Goal: Task Accomplishment & Management: Use online tool/utility

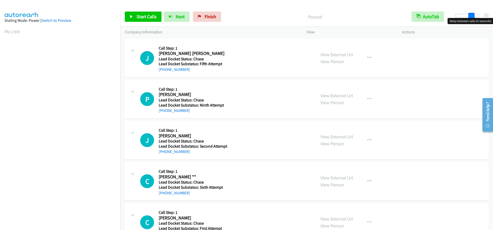
drag, startPoint x: 459, startPoint y: 16, endPoint x: 476, endPoint y: 14, distance: 16.6
click at [475, 14] on span at bounding box center [471, 16] width 6 height 6
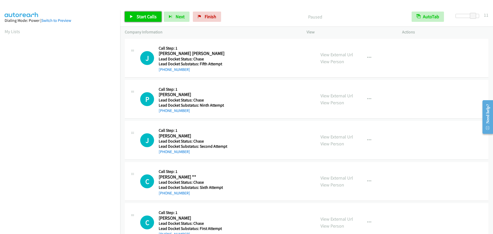
click at [142, 16] on span "Start Calls" at bounding box center [147, 17] width 20 height 6
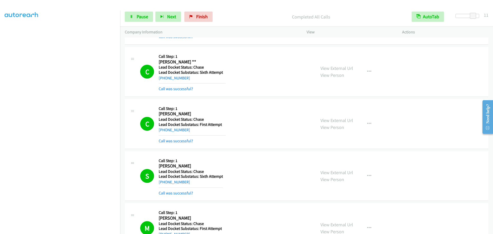
scroll to position [243, 0]
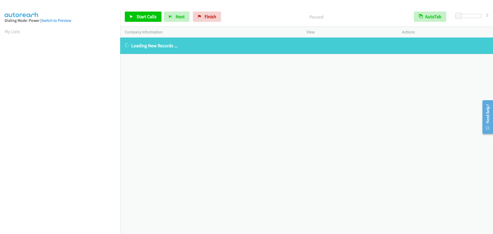
click at [3, 30] on aside "Dialing Mode: Power | Switch to Preview My Lists" at bounding box center [60, 153] width 120 height 284
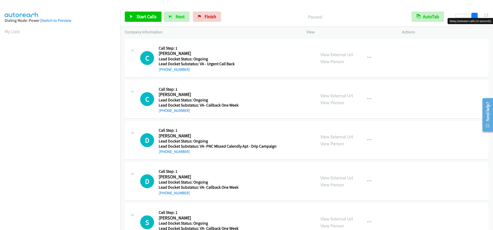
drag, startPoint x: 456, startPoint y: 15, endPoint x: 474, endPoint y: 16, distance: 18.3
click at [474, 16] on span at bounding box center [474, 16] width 6 height 6
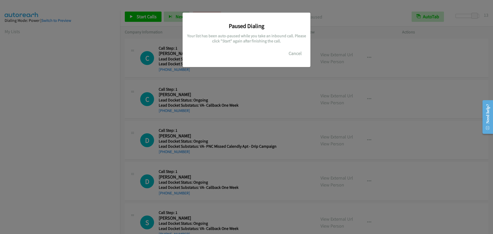
scroll to position [54, 0]
click at [294, 53] on button "Cancel" at bounding box center [295, 53] width 23 height 10
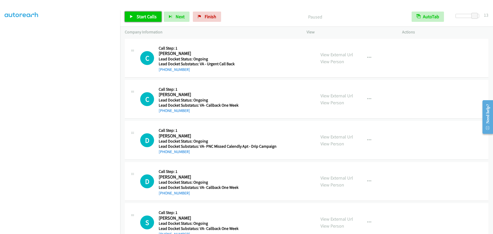
click at [138, 16] on span "Start Calls" at bounding box center [147, 17] width 20 height 6
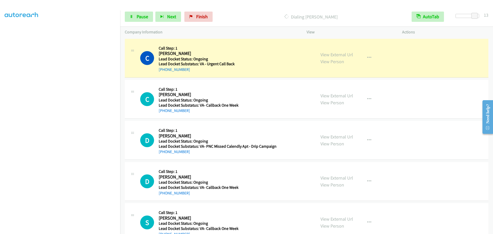
scroll to position [54, 0]
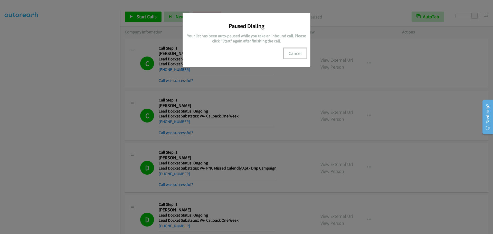
click at [304, 53] on button "Cancel" at bounding box center [295, 53] width 23 height 10
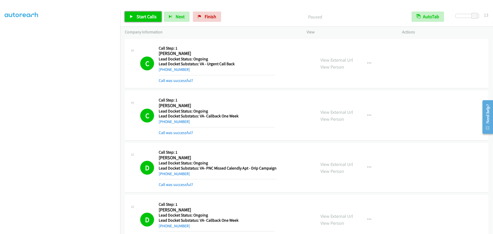
click at [145, 16] on span "Start Calls" at bounding box center [147, 17] width 20 height 6
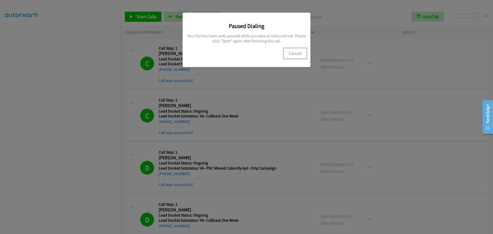
click at [296, 54] on button "Cancel" at bounding box center [295, 53] width 23 height 10
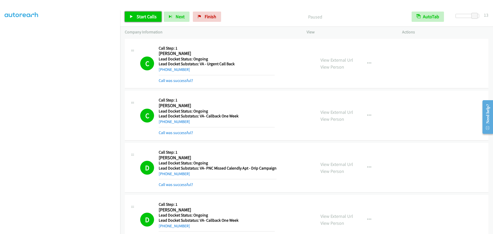
click at [142, 17] on span "Start Calls" at bounding box center [147, 17] width 20 height 6
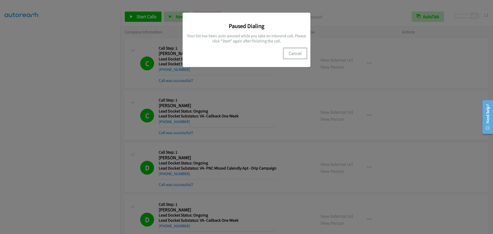
click at [301, 52] on button "Cancel" at bounding box center [295, 53] width 23 height 10
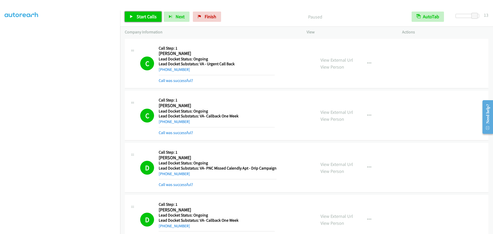
click at [153, 18] on span "Start Calls" at bounding box center [147, 17] width 20 height 6
click at [198, 19] on span "Finish" at bounding box center [202, 17] width 12 height 6
